Goal: Information Seeking & Learning: Understand process/instructions

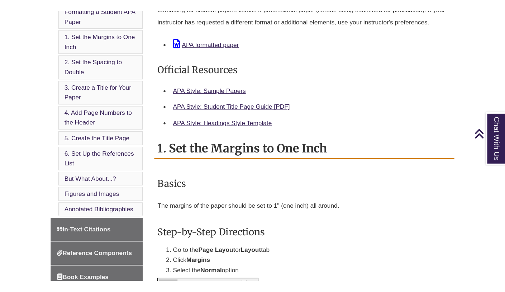
scroll to position [293, 0]
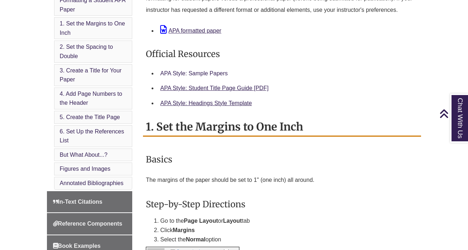
click at [217, 74] on link "APA Style: Sample Papers" at bounding box center [193, 73] width 67 height 6
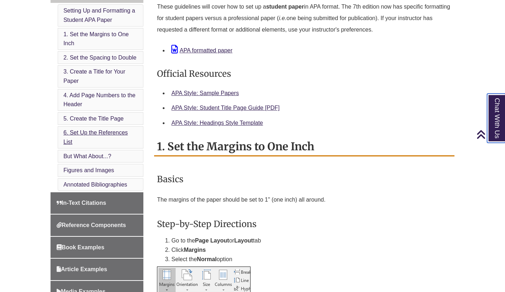
scroll to position [285, 0]
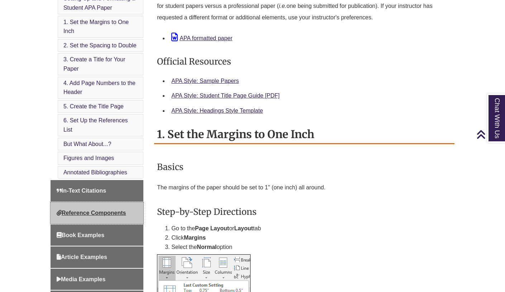
click at [95, 210] on span "Reference Components" at bounding box center [92, 213] width 70 height 6
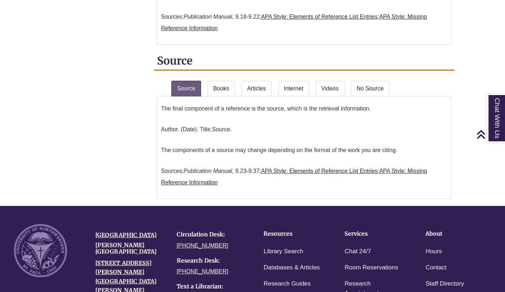
scroll to position [756, 0]
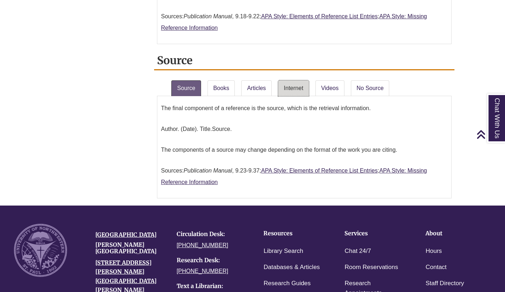
click at [297, 83] on link "Internet" at bounding box center [293, 88] width 31 height 16
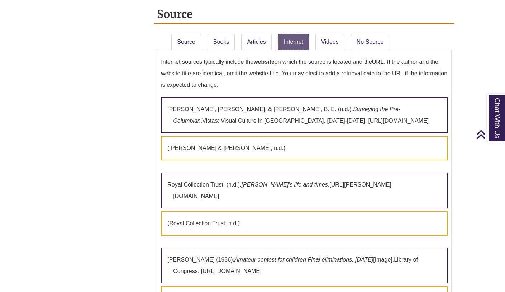
scroll to position [801, 0]
click at [190, 40] on link "Source" at bounding box center [186, 42] width 30 height 16
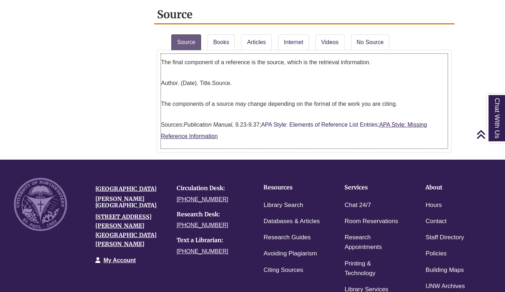
click at [352, 123] on link "APA Style: Elements of Reference List Entries" at bounding box center [319, 125] width 117 height 6
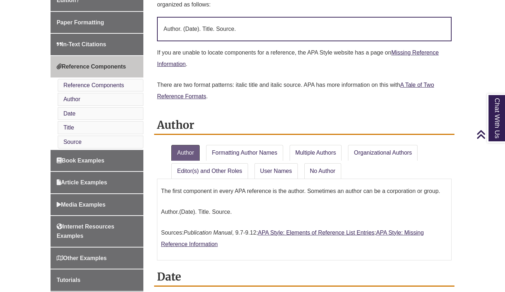
scroll to position [233, 0]
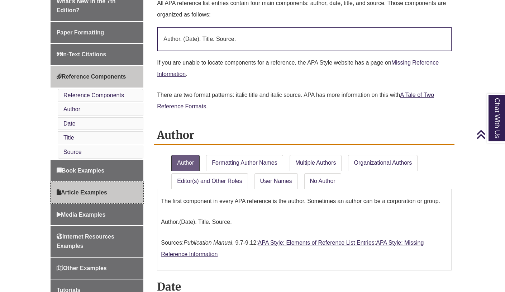
click at [95, 185] on link "Article Examples" at bounding box center [97, 193] width 93 height 22
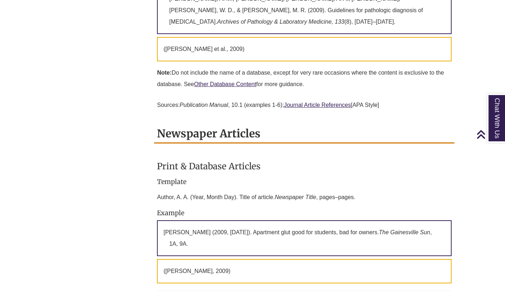
scroll to position [669, 0]
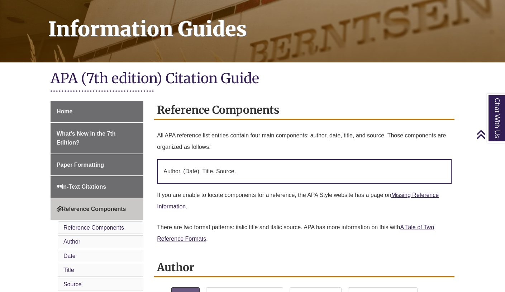
scroll to position [89, 0]
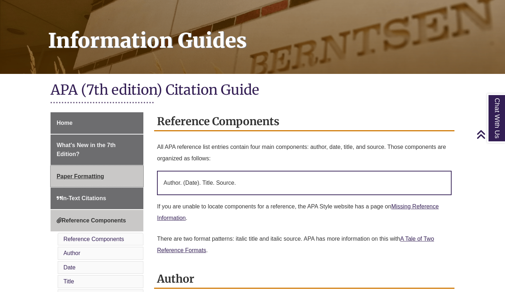
click at [74, 174] on span "Paper Formatting" at bounding box center [80, 176] width 47 height 6
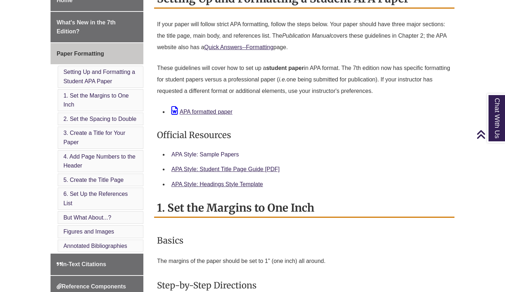
scroll to position [211, 0]
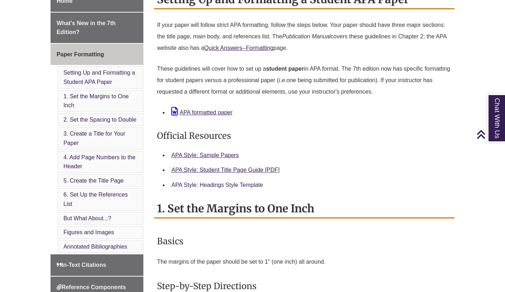
click at [206, 185] on link "APA Style: Headings Style Template" at bounding box center [217, 185] width 92 height 6
click at [218, 112] on link "APA formatted paper" at bounding box center [201, 112] width 61 height 6
click at [222, 153] on link "APA Style: Sample Papers" at bounding box center [204, 155] width 67 height 6
click at [110, 117] on link "2. Set the Spacing to Double" at bounding box center [99, 120] width 73 height 6
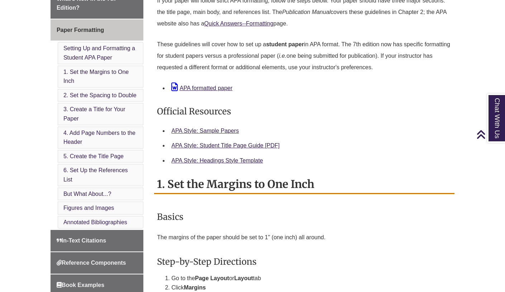
scroll to position [235, 0]
click at [103, 46] on link "Setting Up and Formatting a Student APA Paper" at bounding box center [99, 53] width 72 height 15
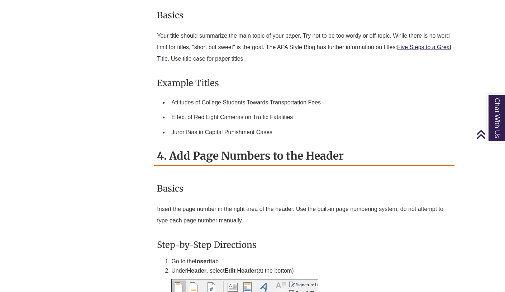
scroll to position [875, 0]
